Goal: Information Seeking & Learning: Learn about a topic

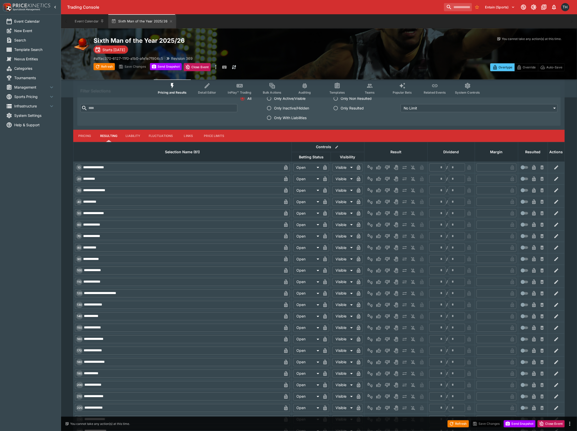
scroll to position [169, 0]
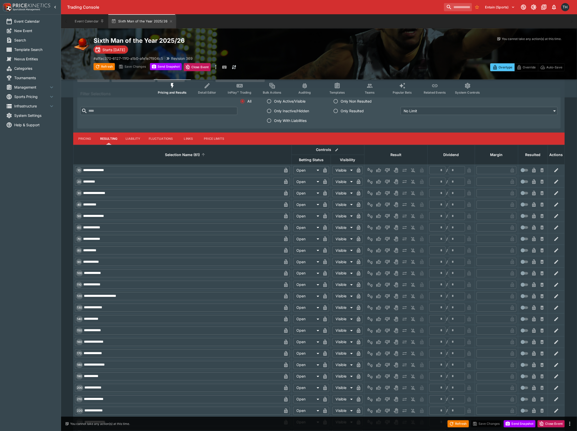
click at [188, 154] on span "Selection Name (61)" at bounding box center [183, 155] width 46 height 6
click at [86, 138] on button "Pricing" at bounding box center [84, 139] width 23 height 12
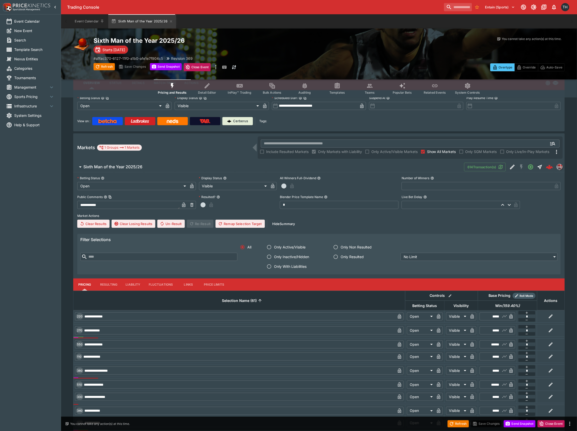
scroll to position [0, 0]
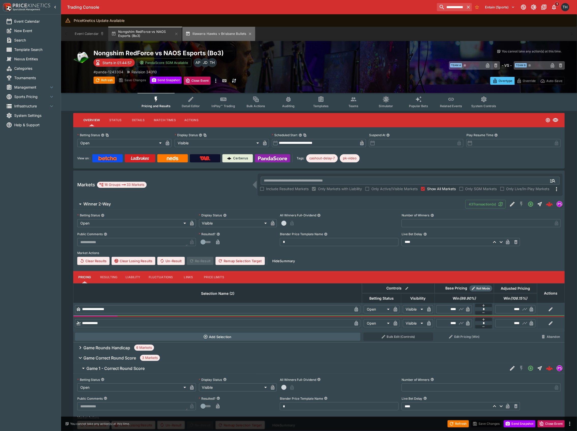
click at [231, 36] on button "Illawarra Hawks v Brisbane Bullets" at bounding box center [219, 34] width 73 height 14
